Goal: Task Accomplishment & Management: Manage account settings

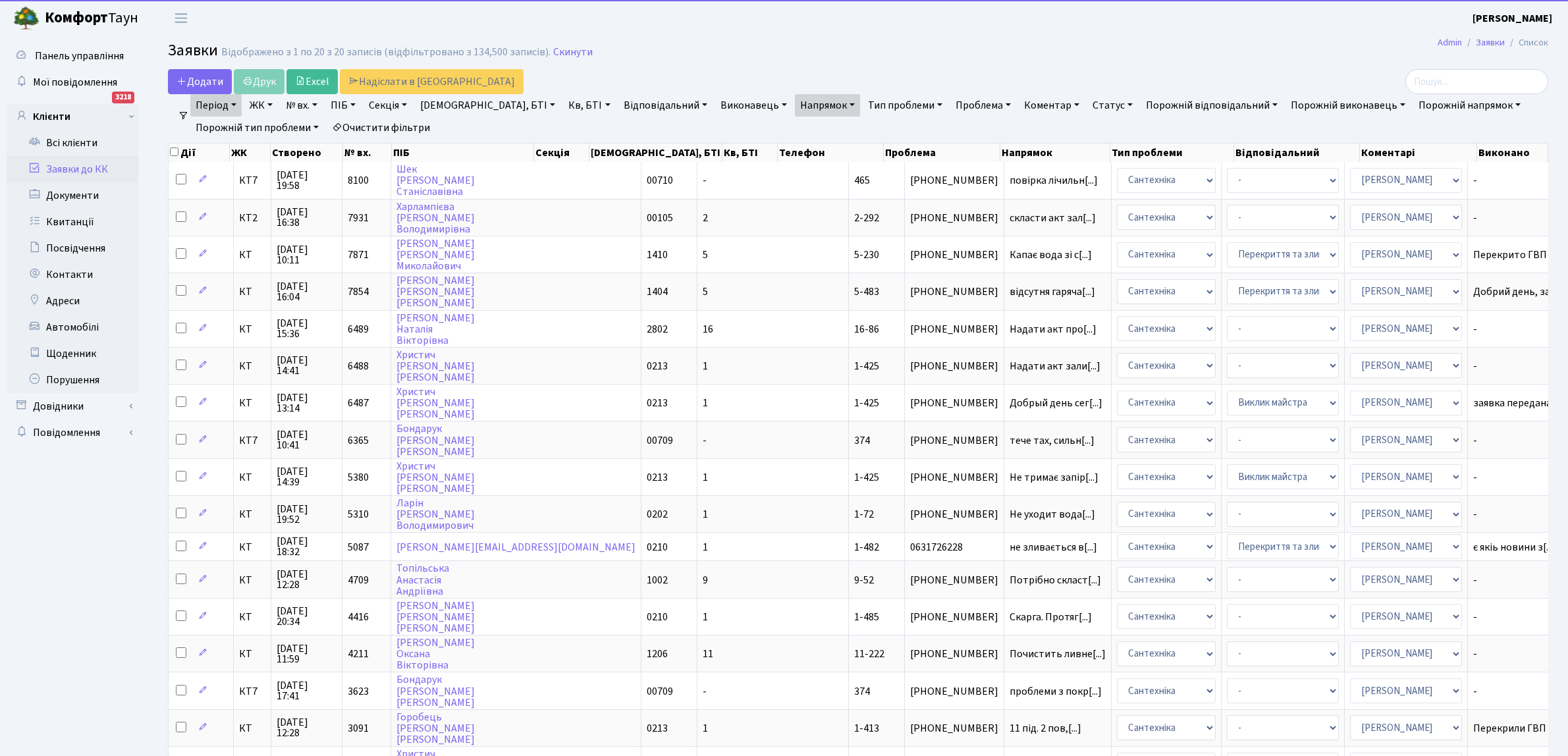
select select "100"
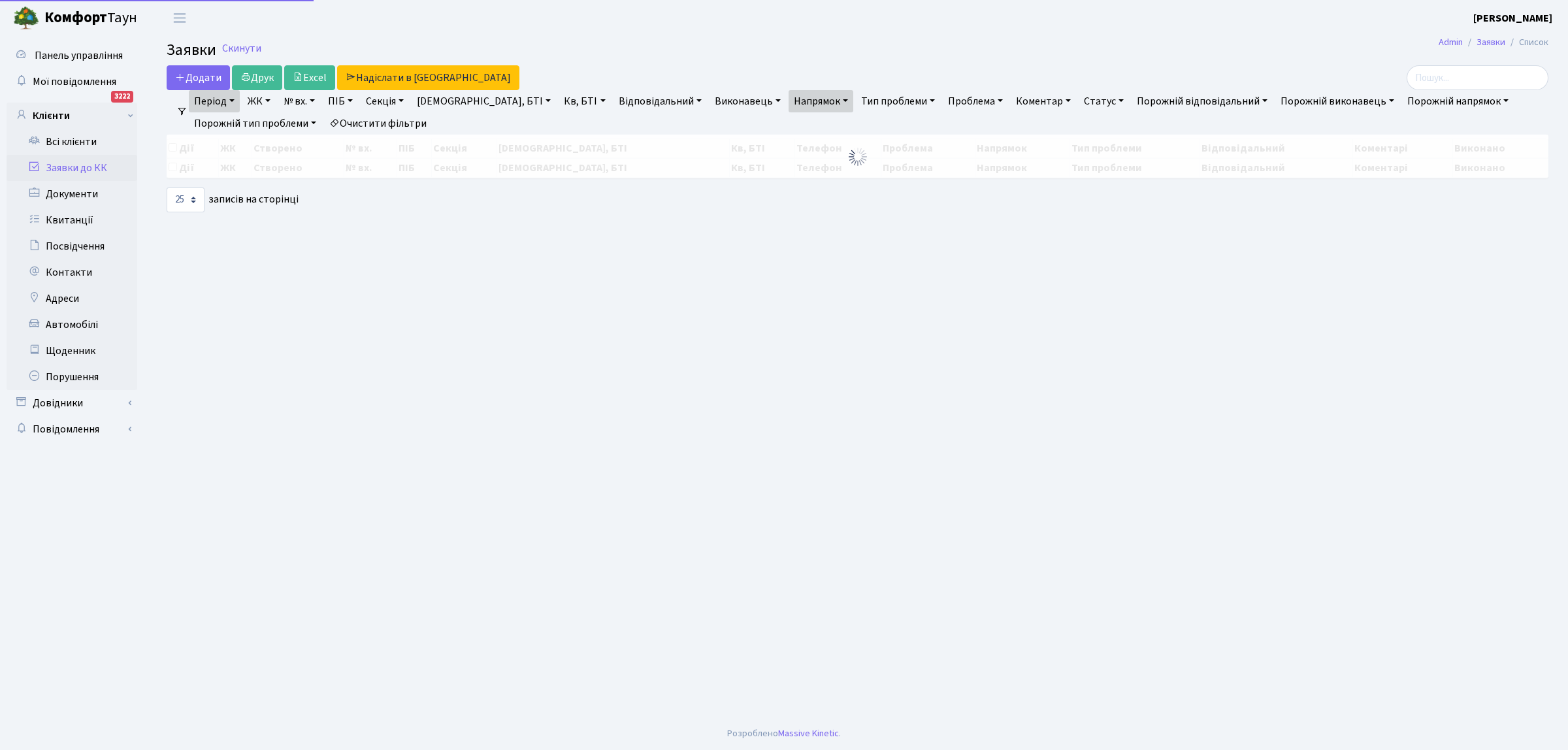
select select "25"
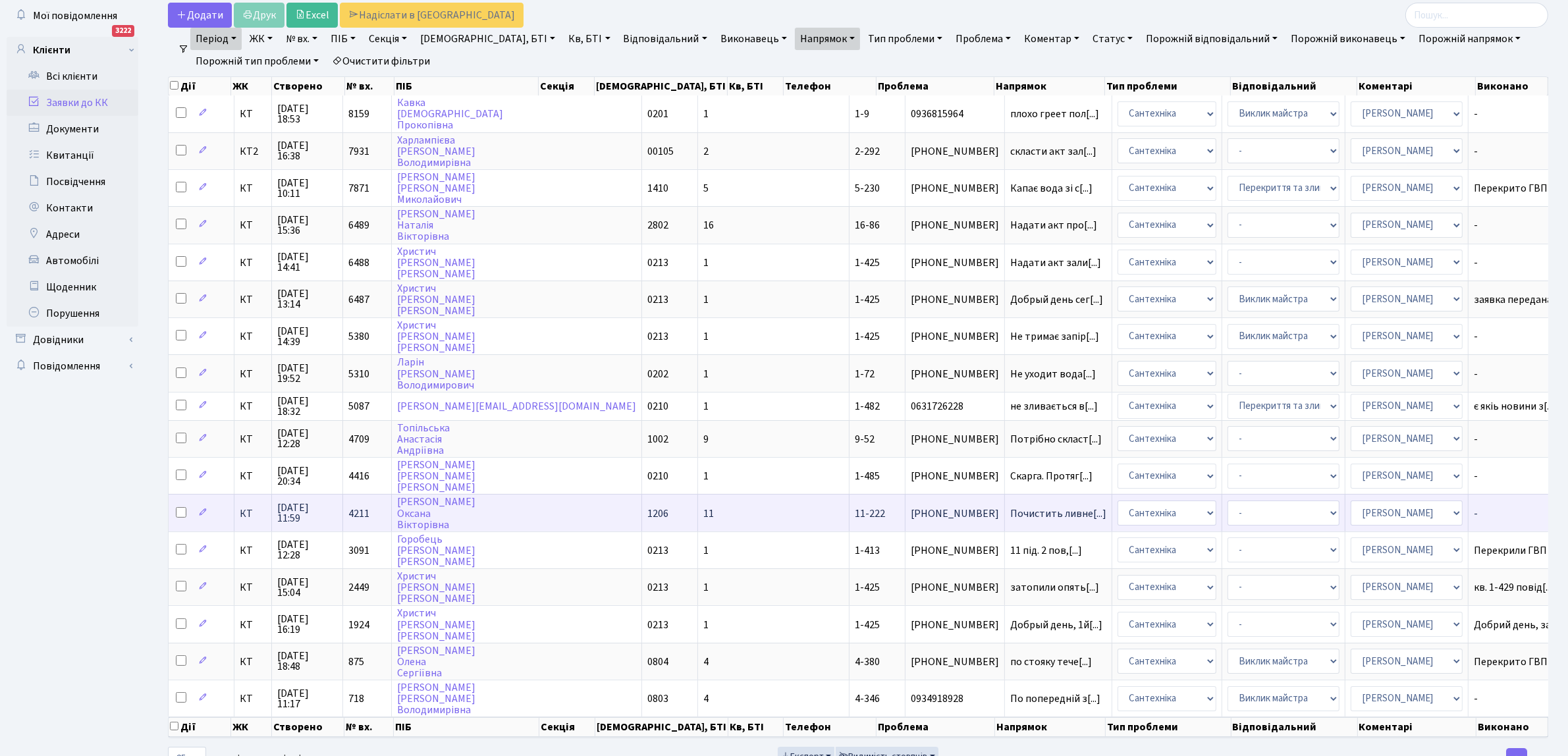
scroll to position [82, 0]
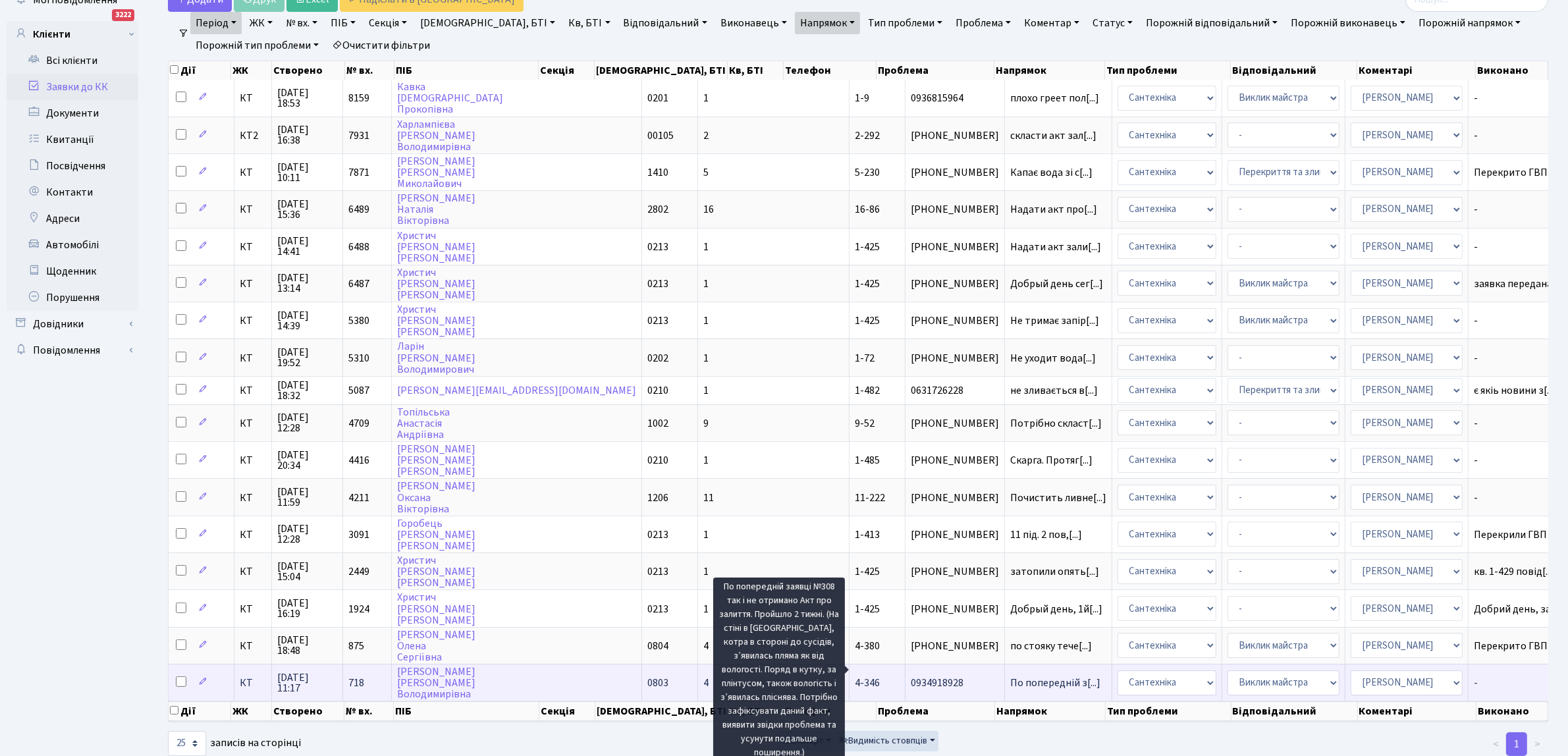
click at [1010, 676] on span "По попередній з[...]" at bounding box center [1055, 683] width 91 height 14
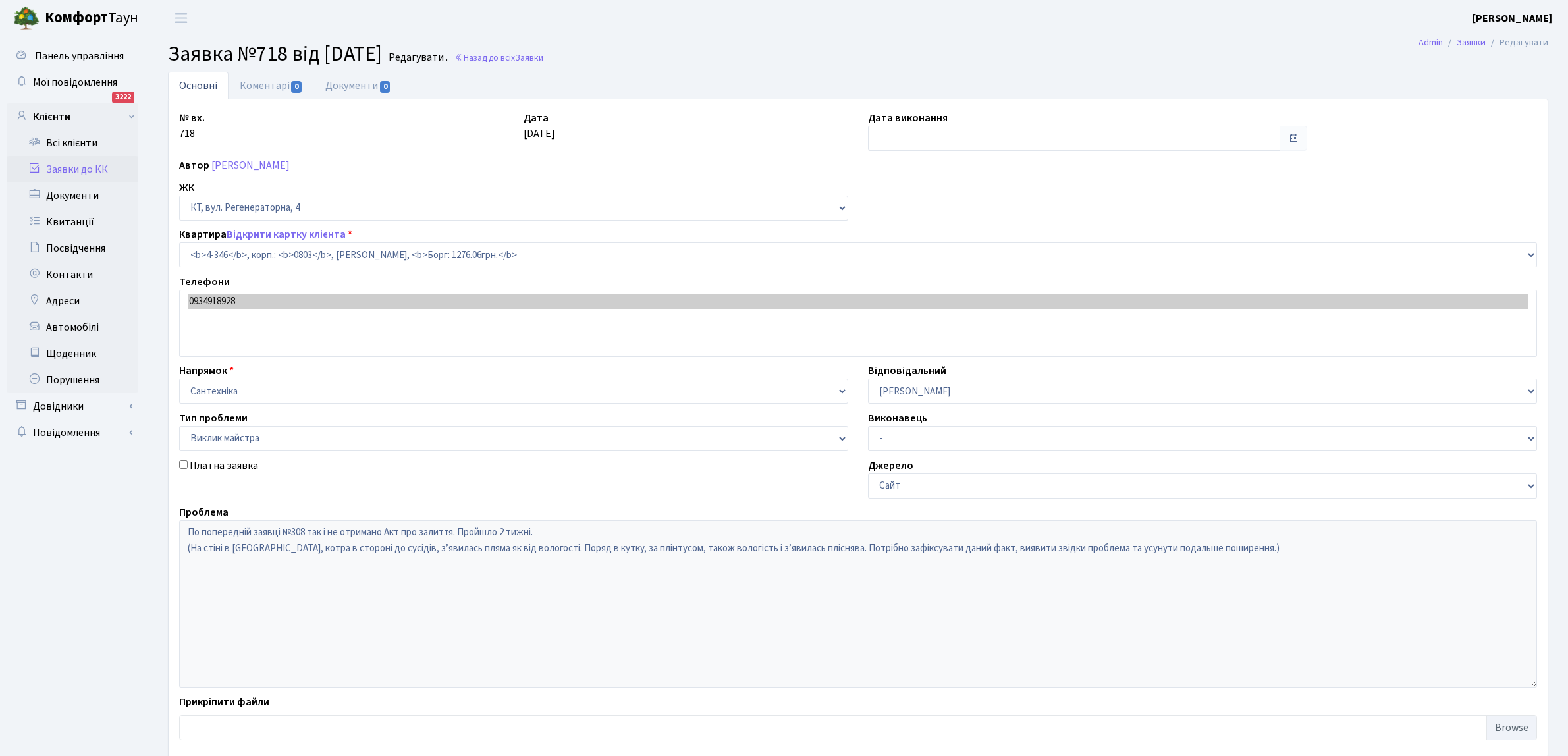
select select "1805"
select select "29"
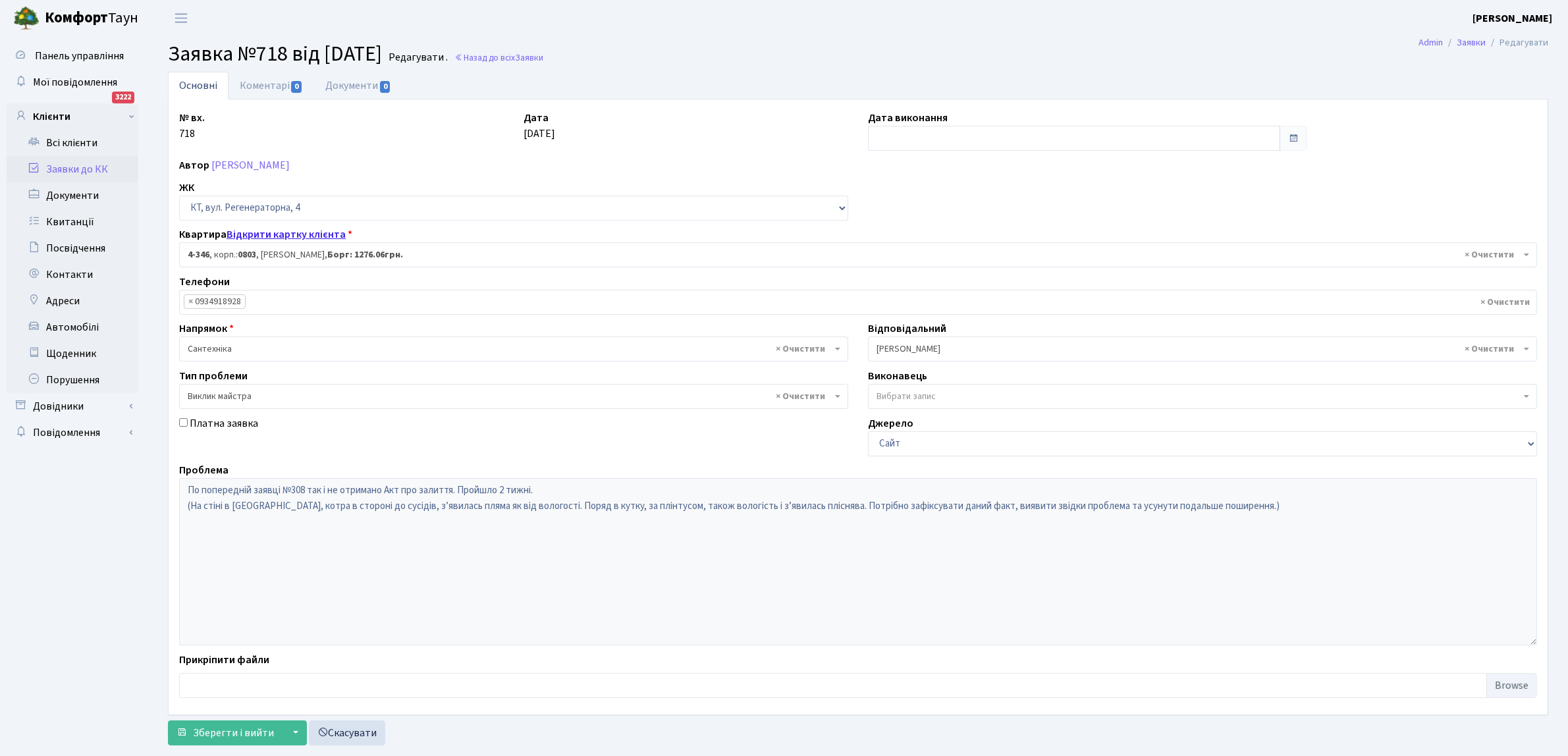
click at [290, 233] on link "Відкрити картку клієнта" at bounding box center [286, 234] width 119 height 14
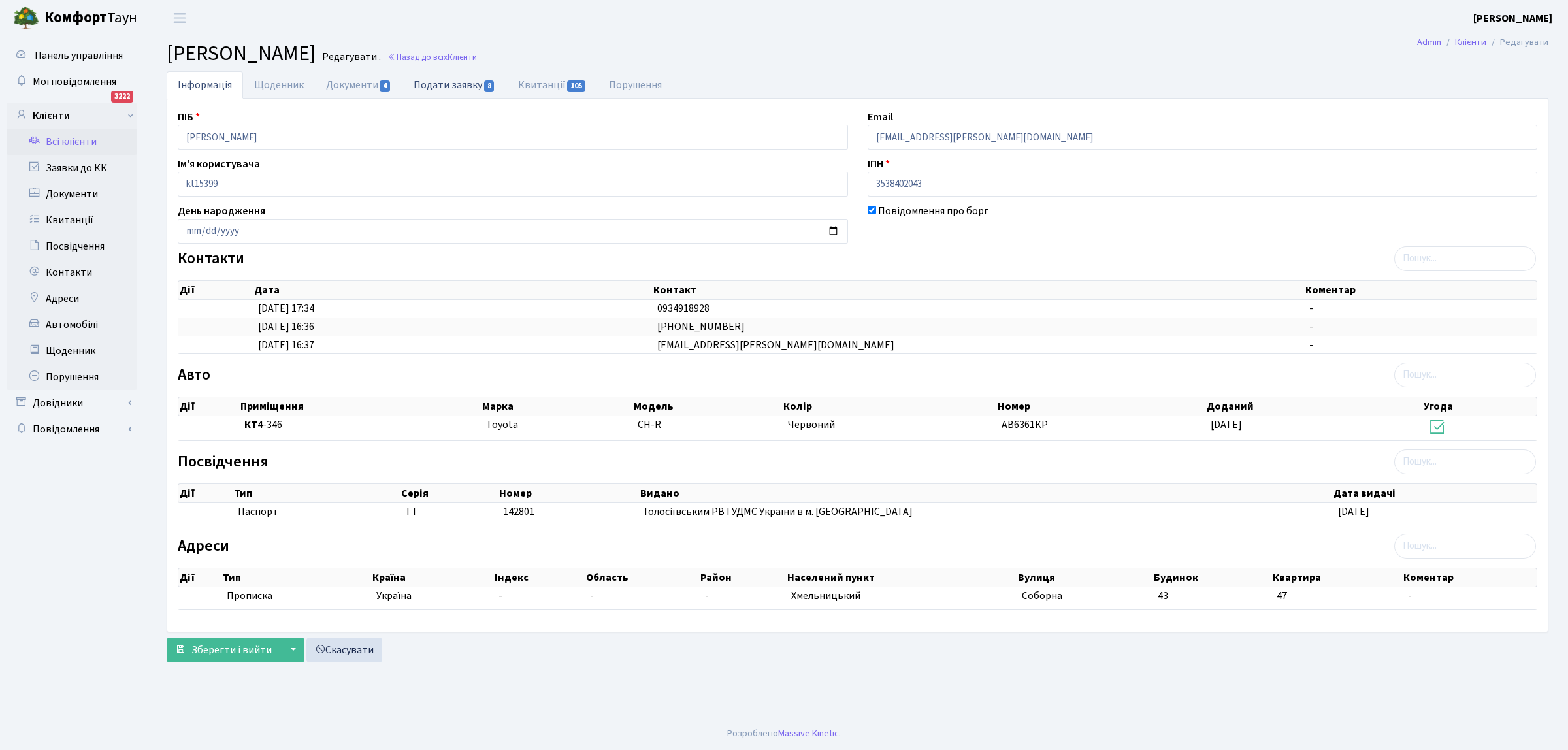
click at [455, 78] on link "Подати заявку 8" at bounding box center [454, 84] width 104 height 27
select select "25"
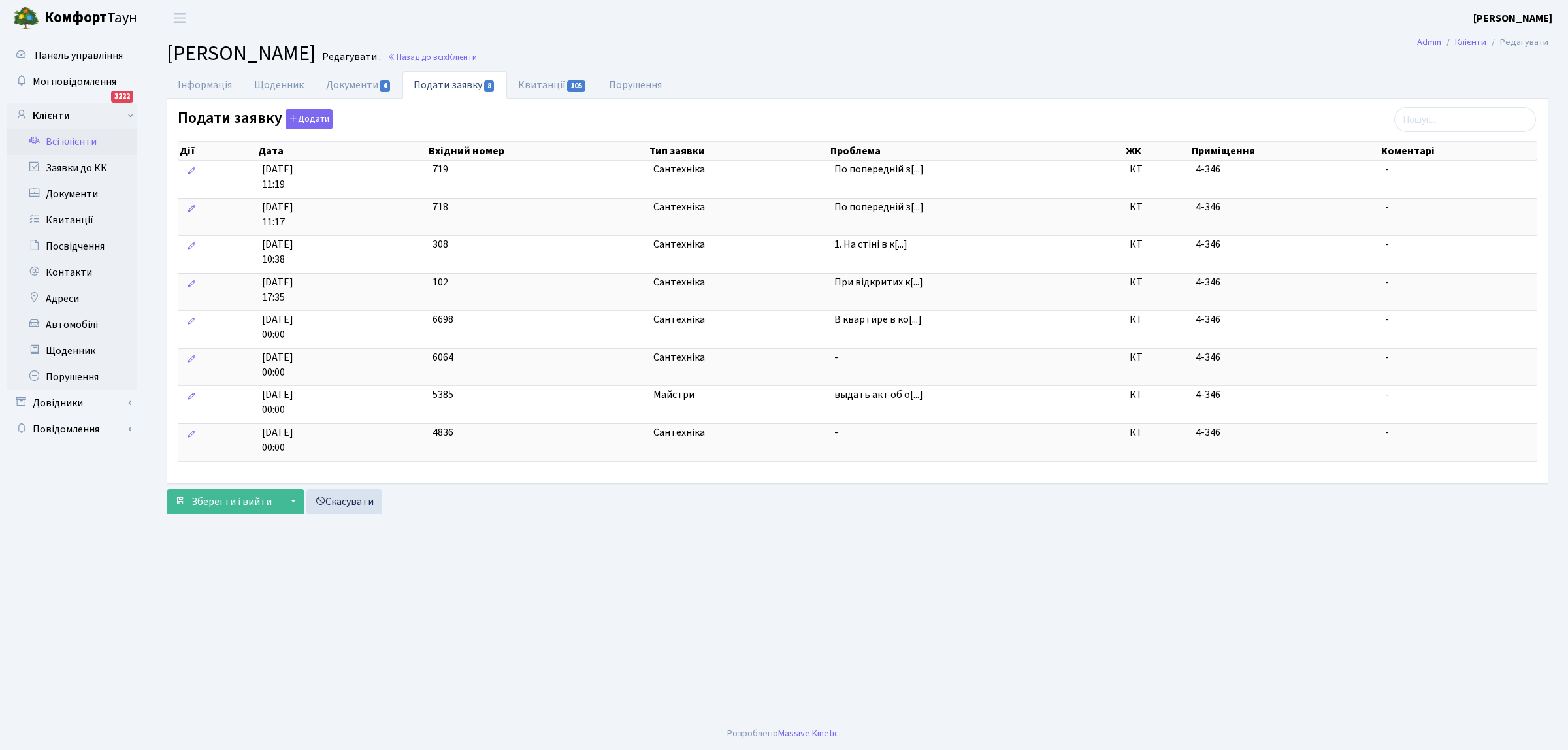
click at [860, 65] on h2 "Клієнт Маліновська Юлія Володимирівна Редагувати . Назад до всіх Клієнти" at bounding box center [858, 53] width 1382 height 25
click at [80, 167] on link "Заявки до КК" at bounding box center [72, 167] width 130 height 26
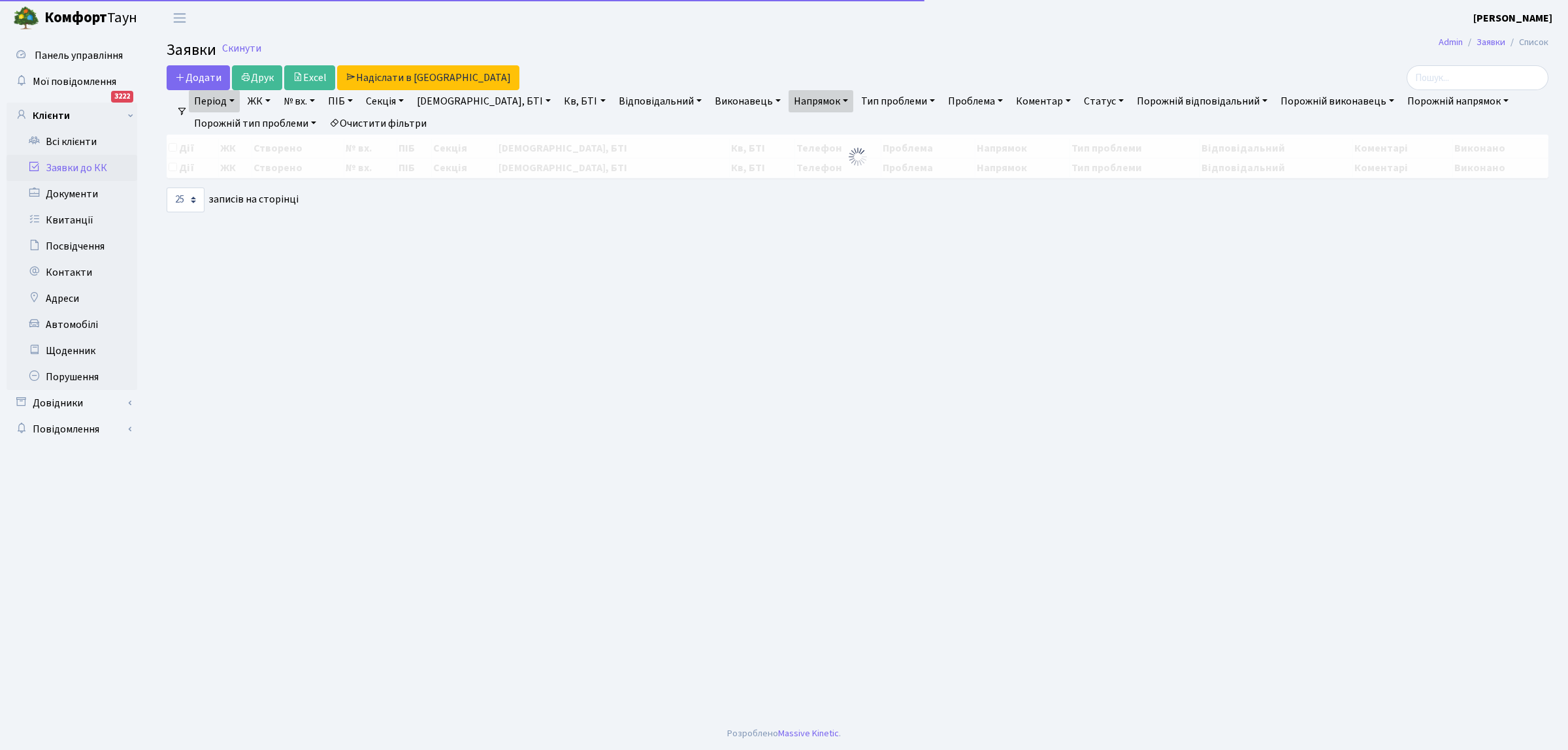
select select "25"
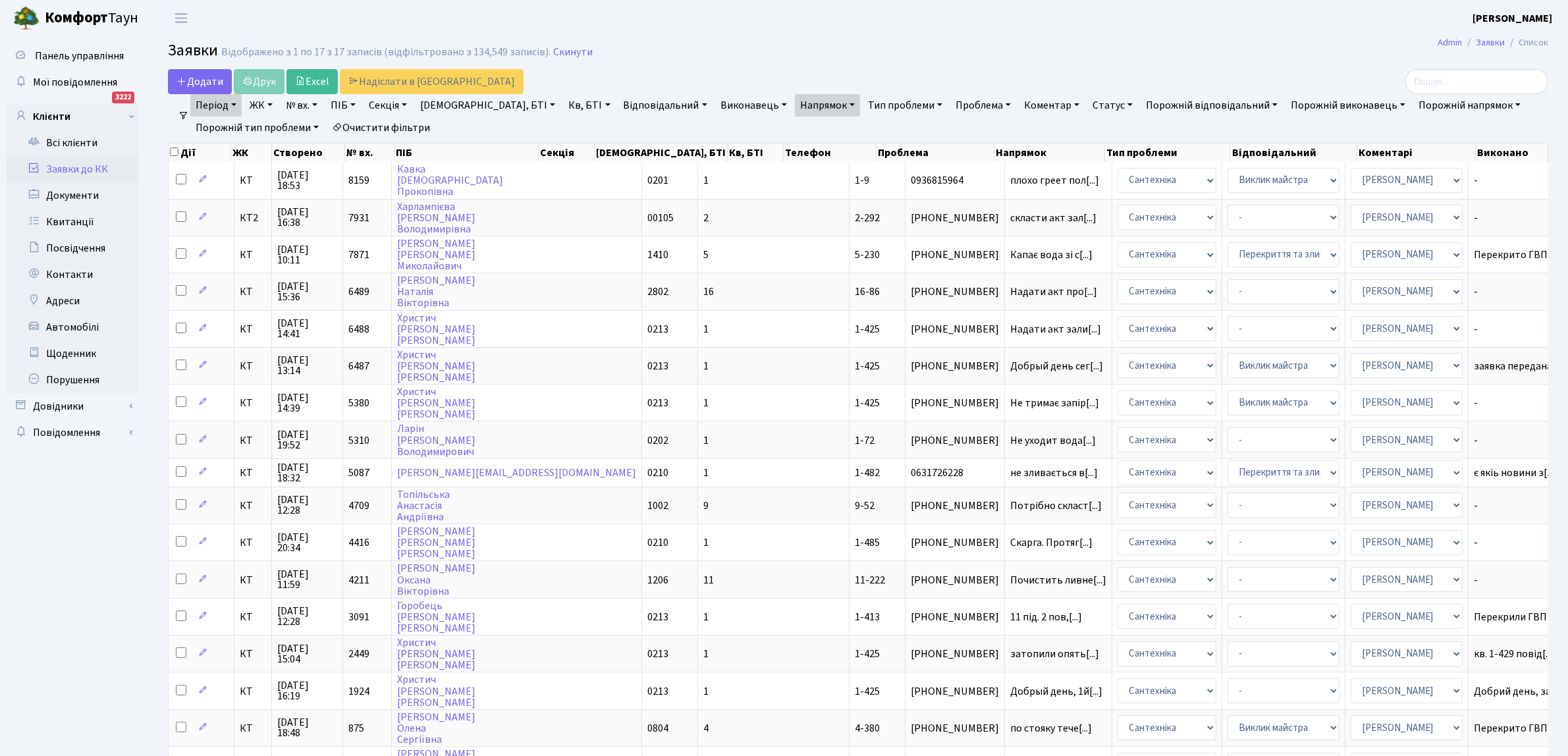
click at [227, 103] on link "Період" at bounding box center [216, 105] width 51 height 22
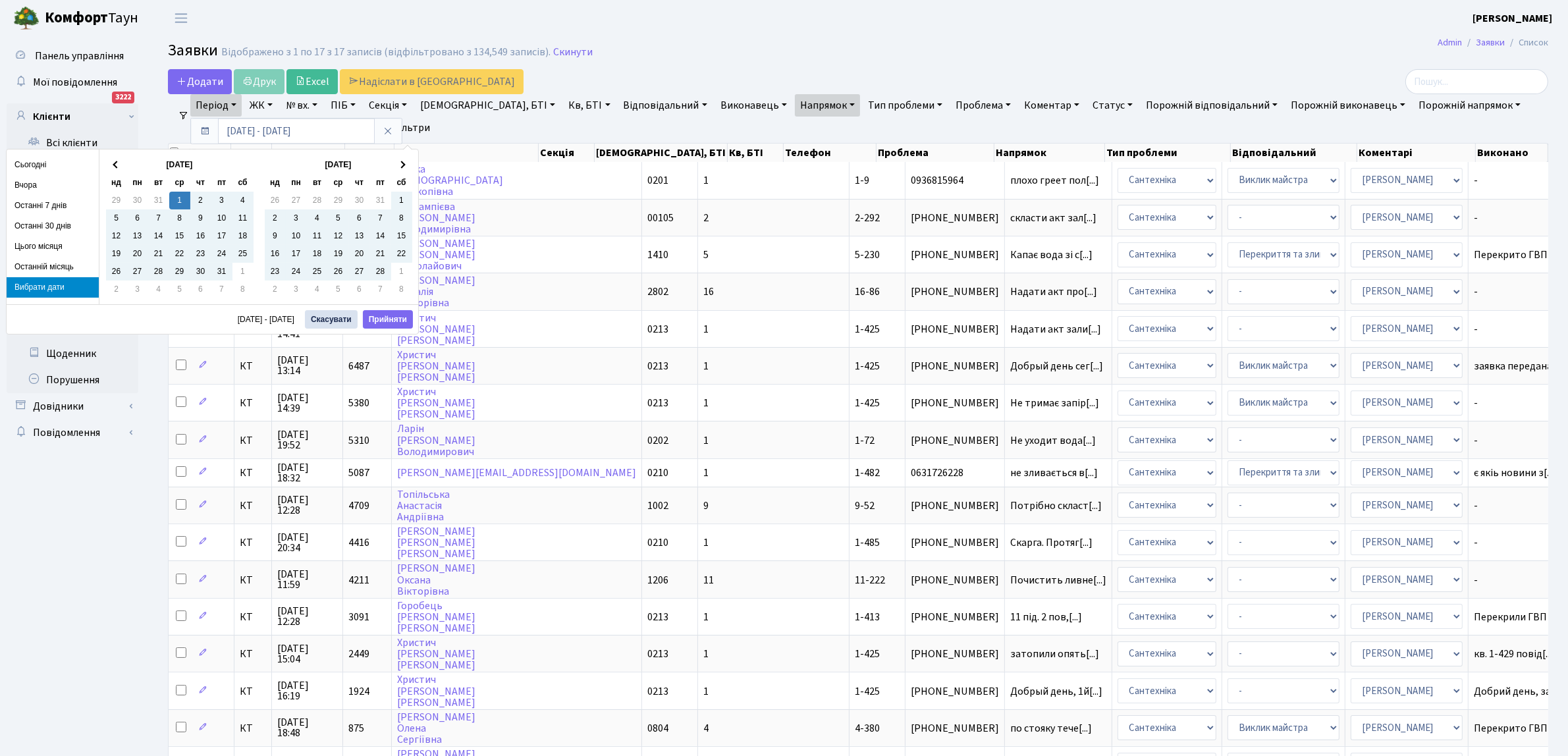
drag, startPoint x: 748, startPoint y: 22, endPoint x: 731, endPoint y: 22, distance: 17.0
click at [731, 22] on header "[PERSON_NAME] [PERSON_NAME] Мій обліковий запис Вийти" at bounding box center [784, 18] width 1568 height 36
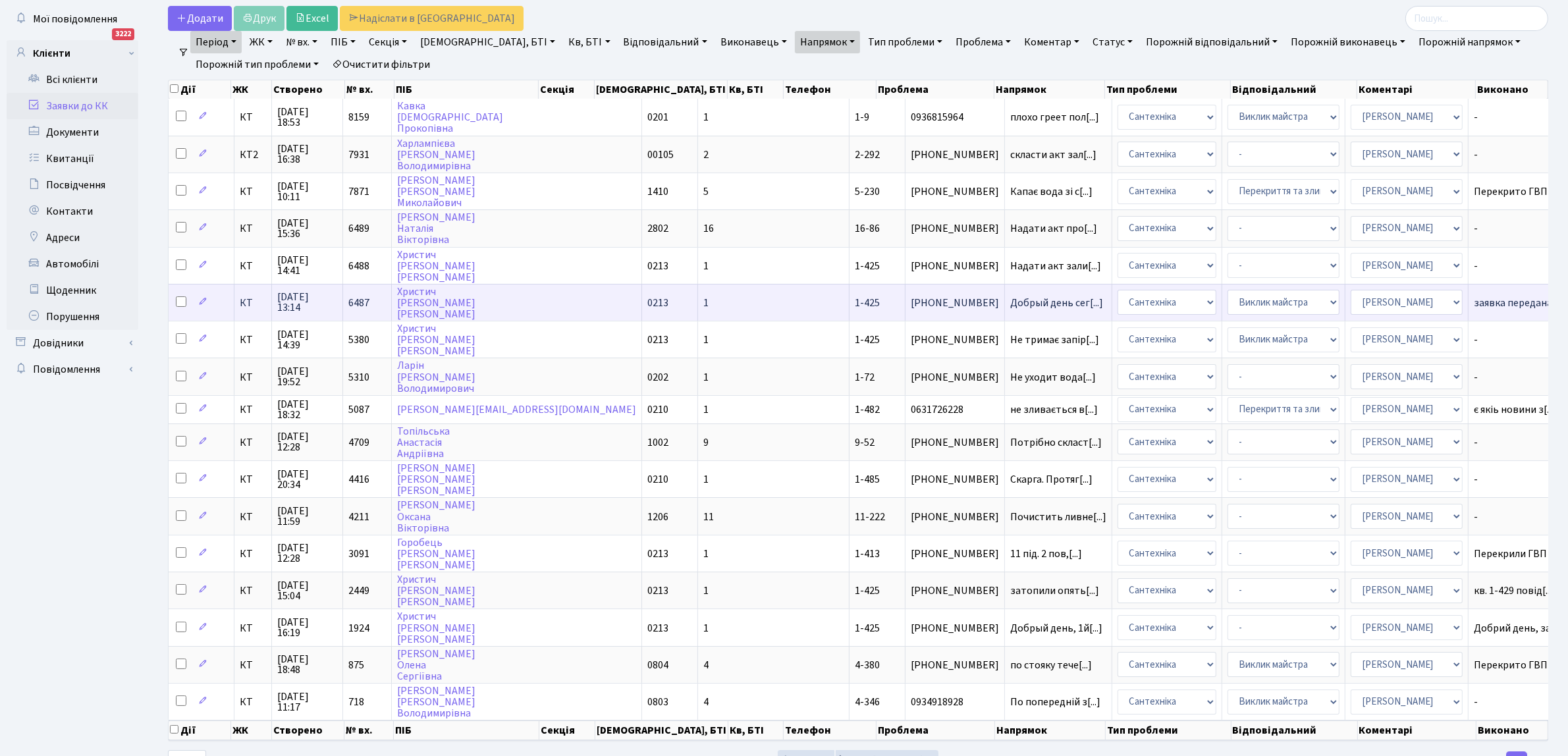
scroll to position [103, 0]
